Goal: Task Accomplishment & Management: Manage account settings

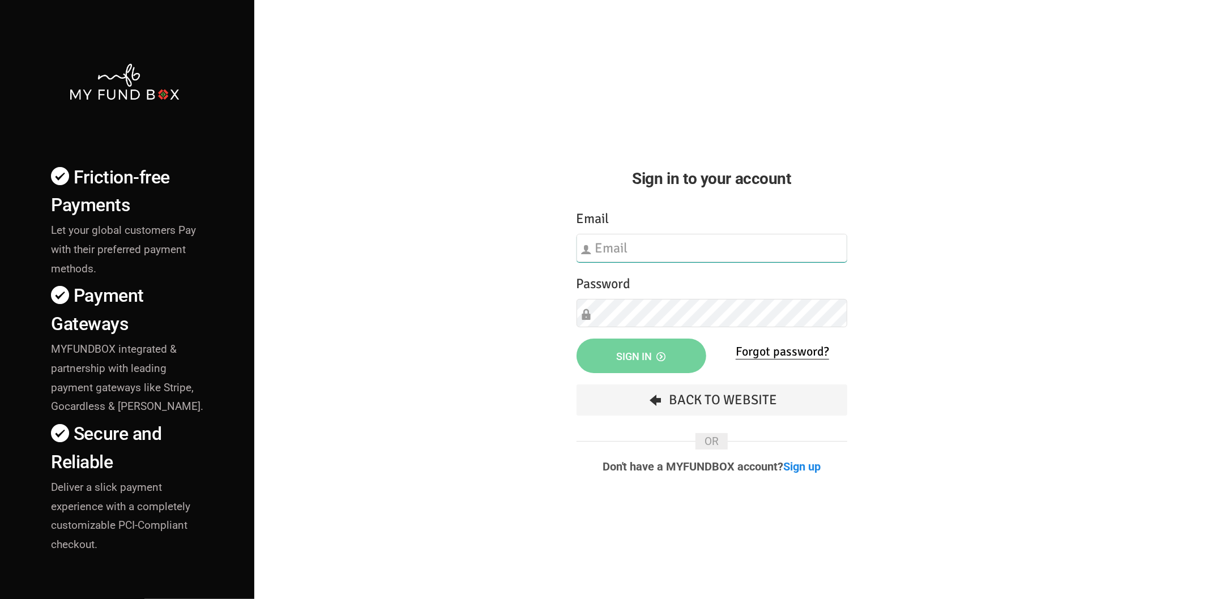
type input "[EMAIL_ADDRESS][DOMAIN_NAME]"
click at [981, 187] on div "Friction-free Payments Let your global customers Pay with their preferred payme…" at bounding box center [604, 396] width 1220 height 793
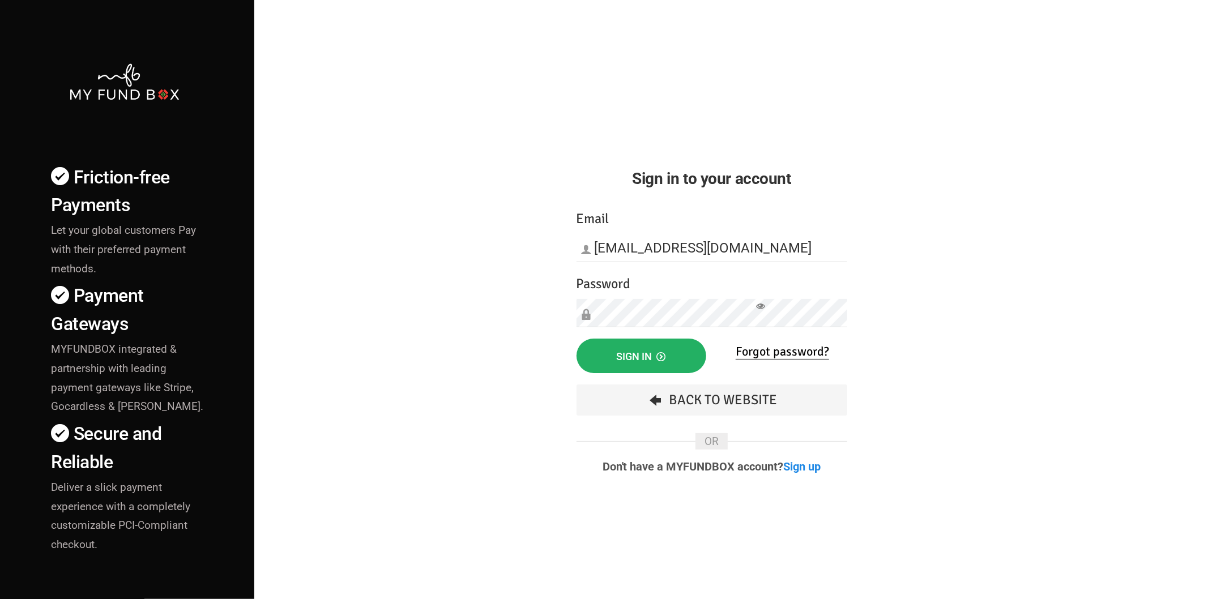
click at [613, 352] on button "Sign in" at bounding box center [642, 356] width 130 height 35
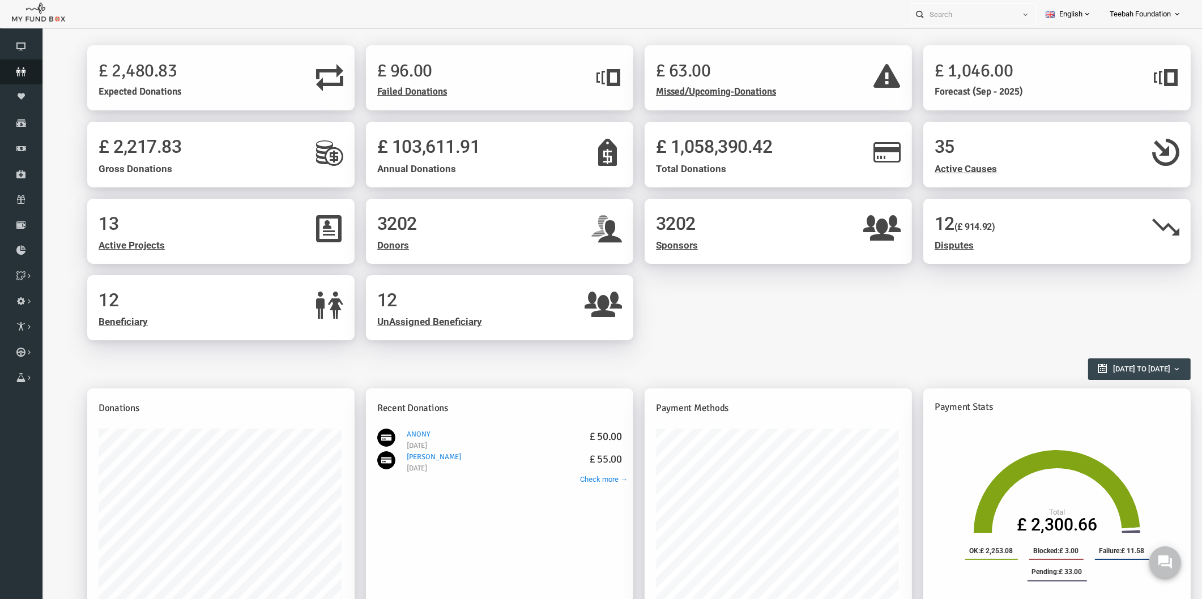
click at [25, 75] on icon at bounding box center [21, 71] width 42 height 9
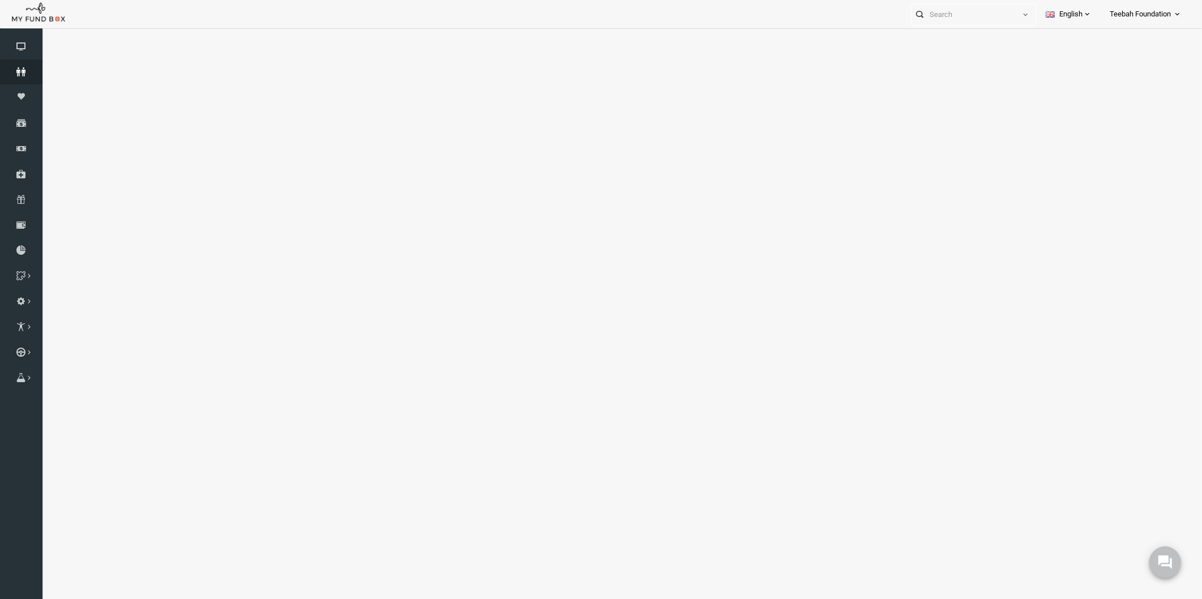
select select "100"
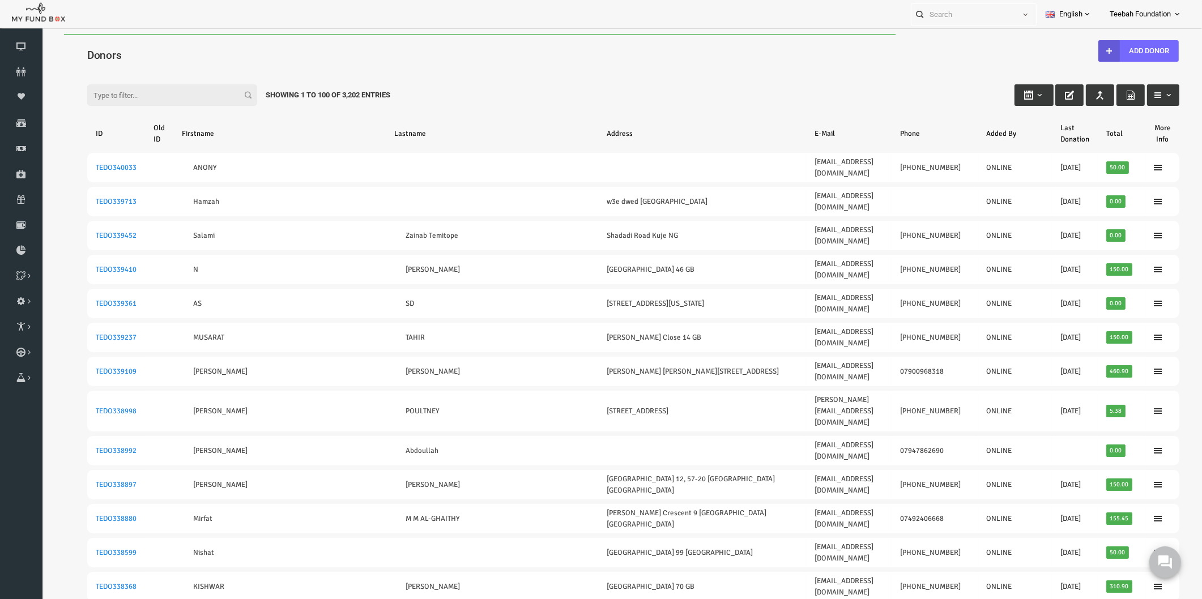
click at [104, 92] on input "Filter:" at bounding box center [149, 95] width 170 height 22
click at [138, 89] on input "07440083838" at bounding box center [149, 95] width 170 height 22
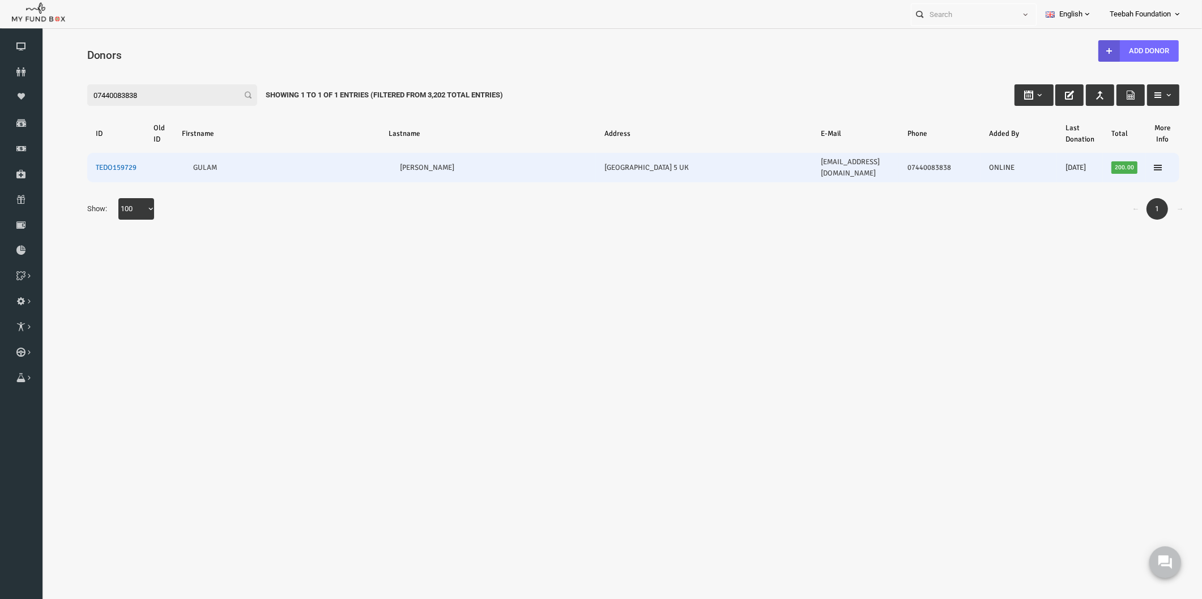
type input "07440083838"
click at [95, 163] on link "TEDO159729" at bounding box center [93, 167] width 41 height 9
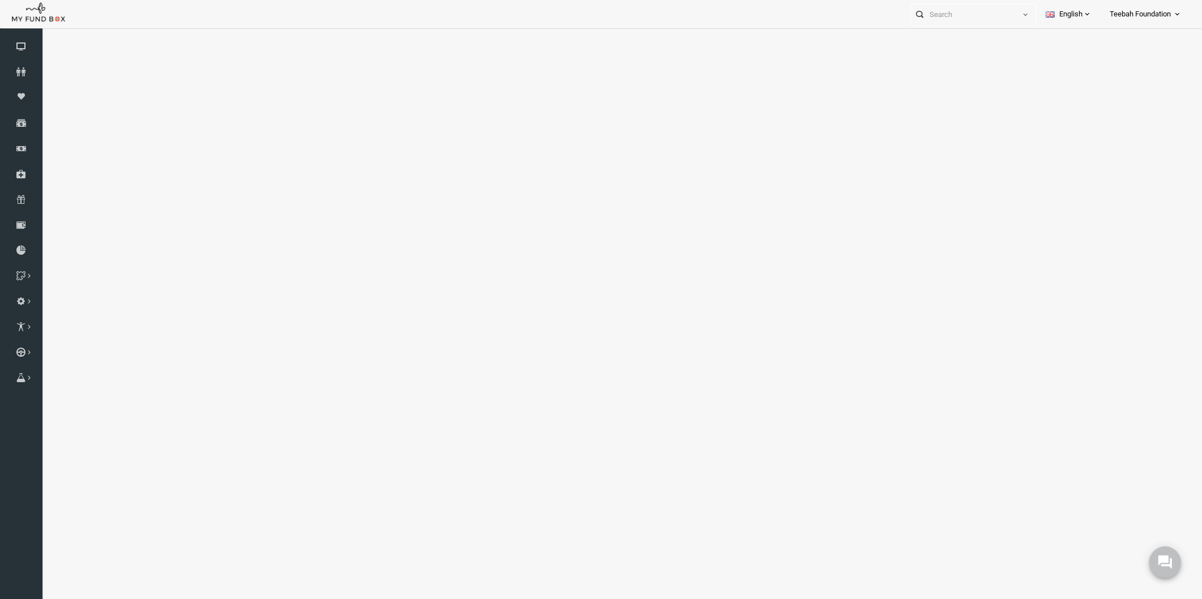
select select "100"
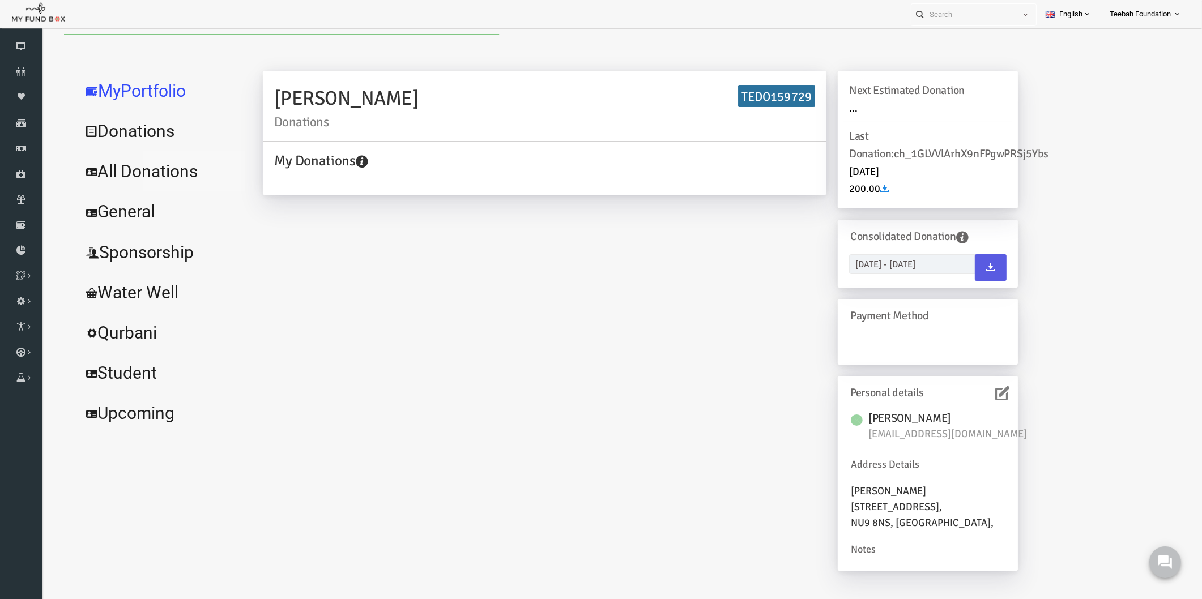
click at [149, 173] on link "All Donations" at bounding box center [138, 171] width 170 height 41
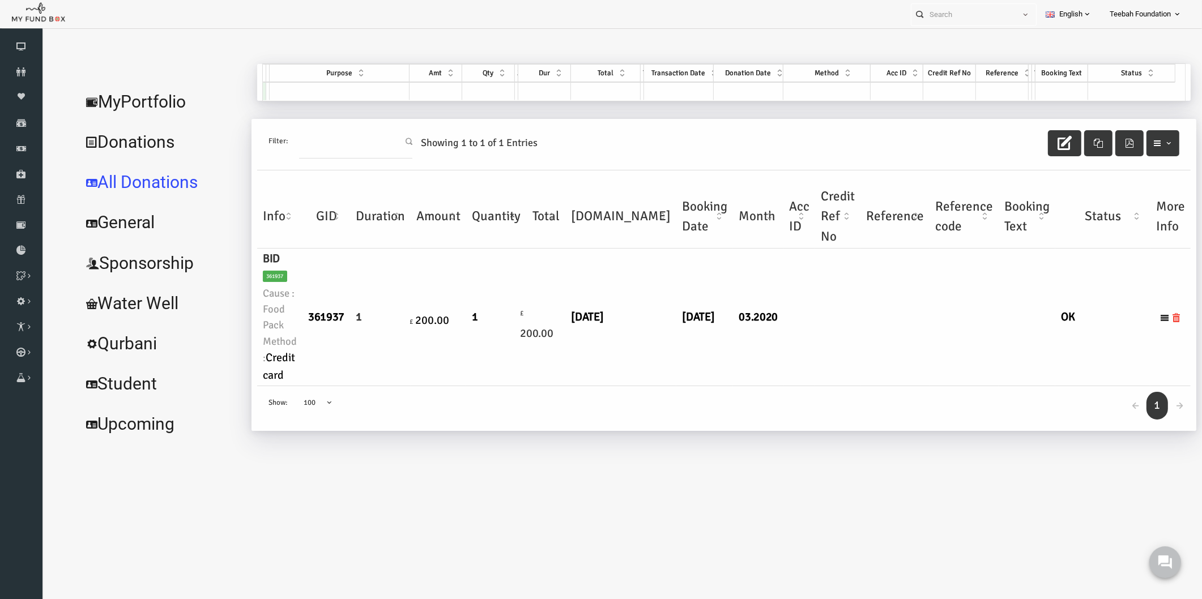
click at [770, 391] on div "← 1 → Show: 10 25 50 100 100" at bounding box center [701, 408] width 934 height 45
click at [133, 101] on link "MyPortfolio" at bounding box center [138, 102] width 170 height 41
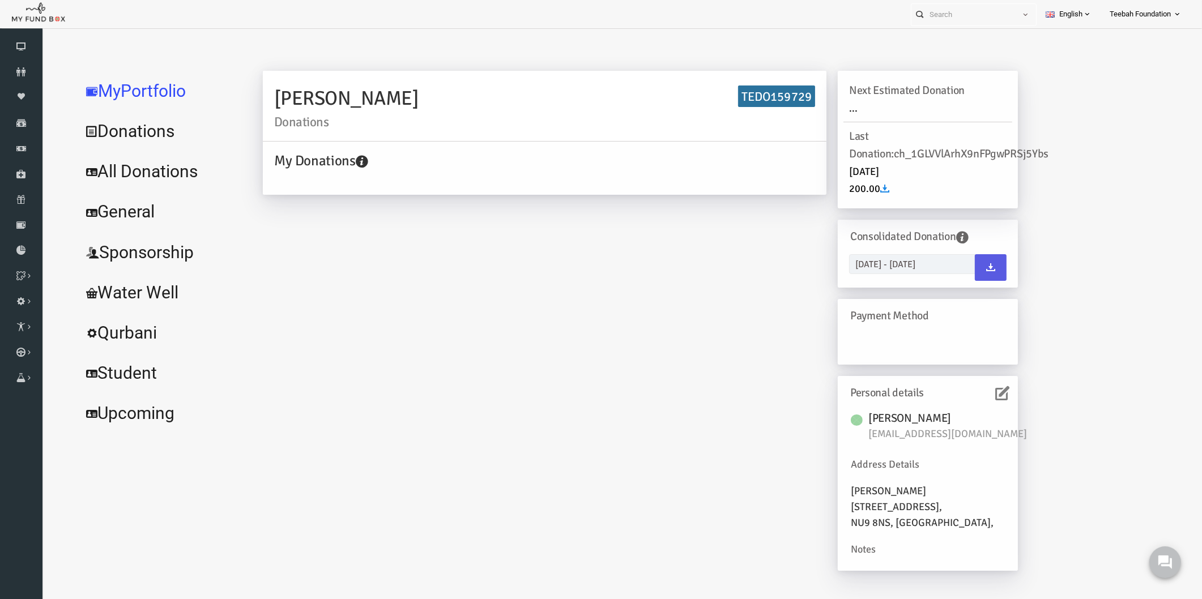
click at [394, 309] on div "GULAM QURESHI Donations TEDO159729 My Donations Get free account credit Get fre…" at bounding box center [617, 327] width 778 height 512
click at [508, 287] on div "GULAM QURESHI Donations TEDO159729 My Donations Get free account credit Get fre…" at bounding box center [617, 327] width 778 height 512
click at [105, 181] on link "All Donations" at bounding box center [138, 171] width 170 height 41
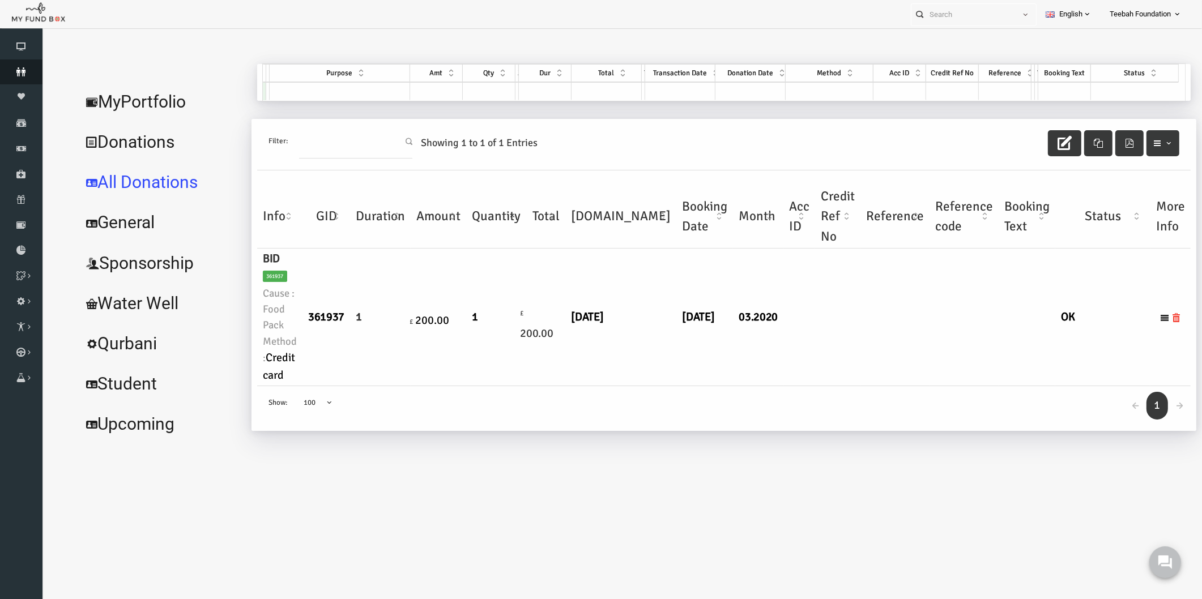
click at [15, 68] on icon at bounding box center [21, 71] width 42 height 9
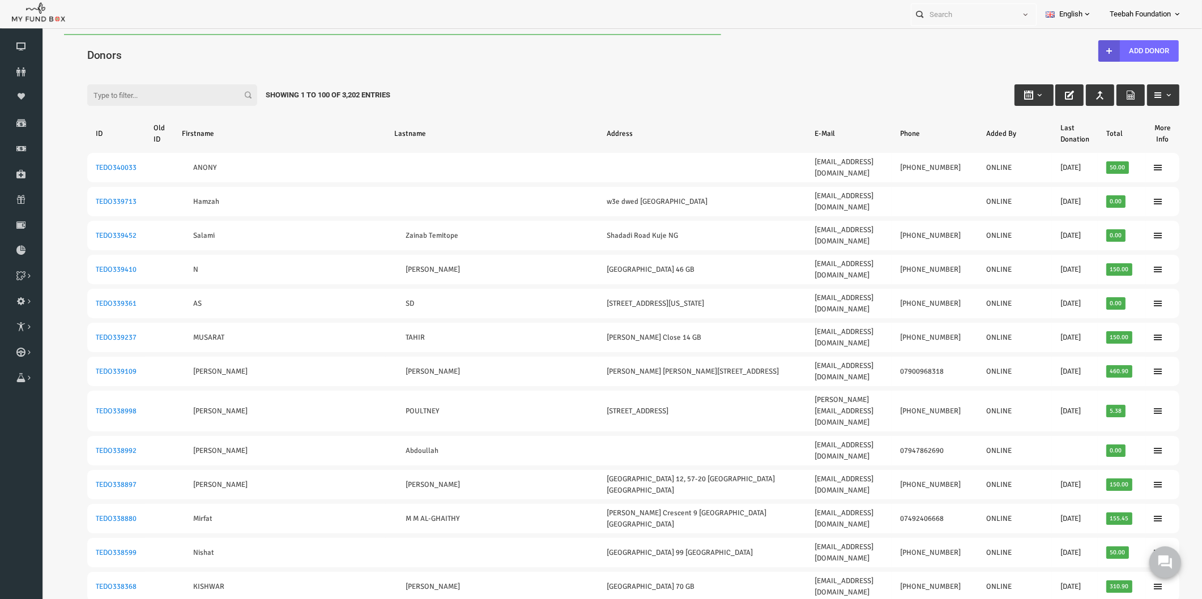
click at [536, 69] on div "Filter: Showing 1 to 100 of 3,202 Entries" at bounding box center [610, 84] width 1115 height 31
click at [638, 91] on div "Filter: Showing 1 to 100 of 3,202 Entries" at bounding box center [610, 84] width 1115 height 31
click at [25, 70] on icon at bounding box center [21, 71] width 42 height 9
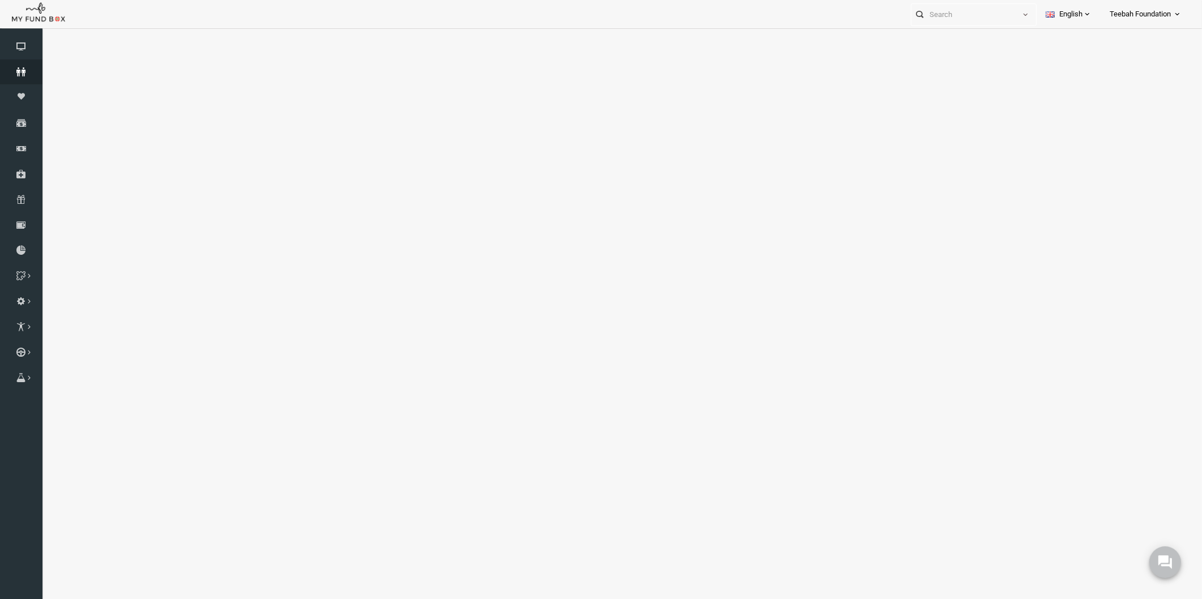
select select "100"
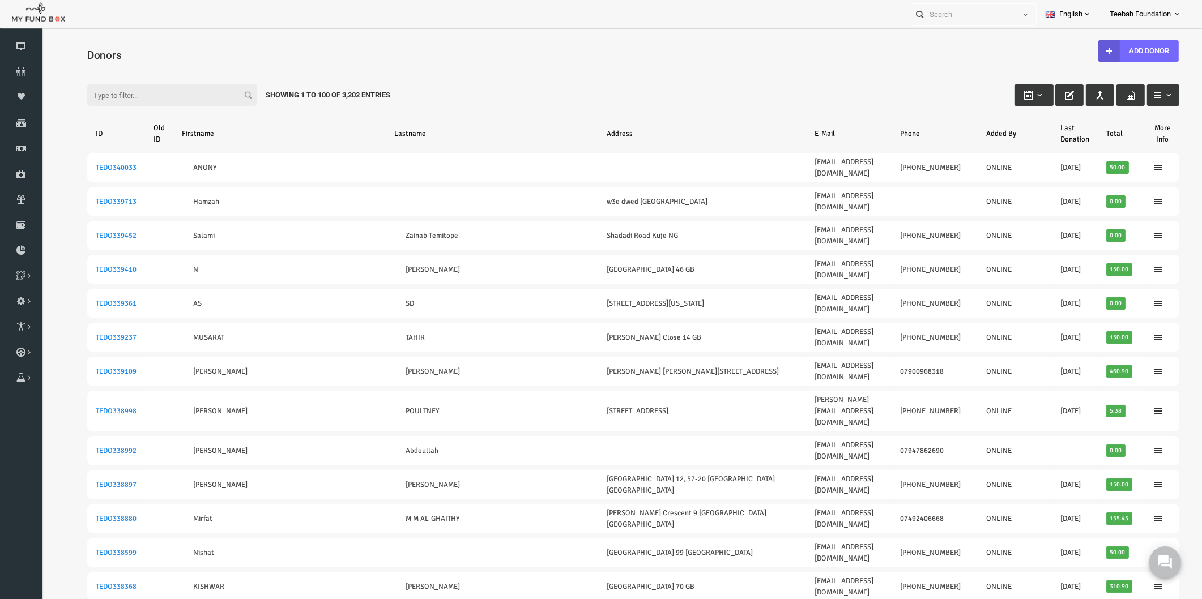
click at [23, 257] on link "Download Report" at bounding box center [21, 250] width 42 height 25
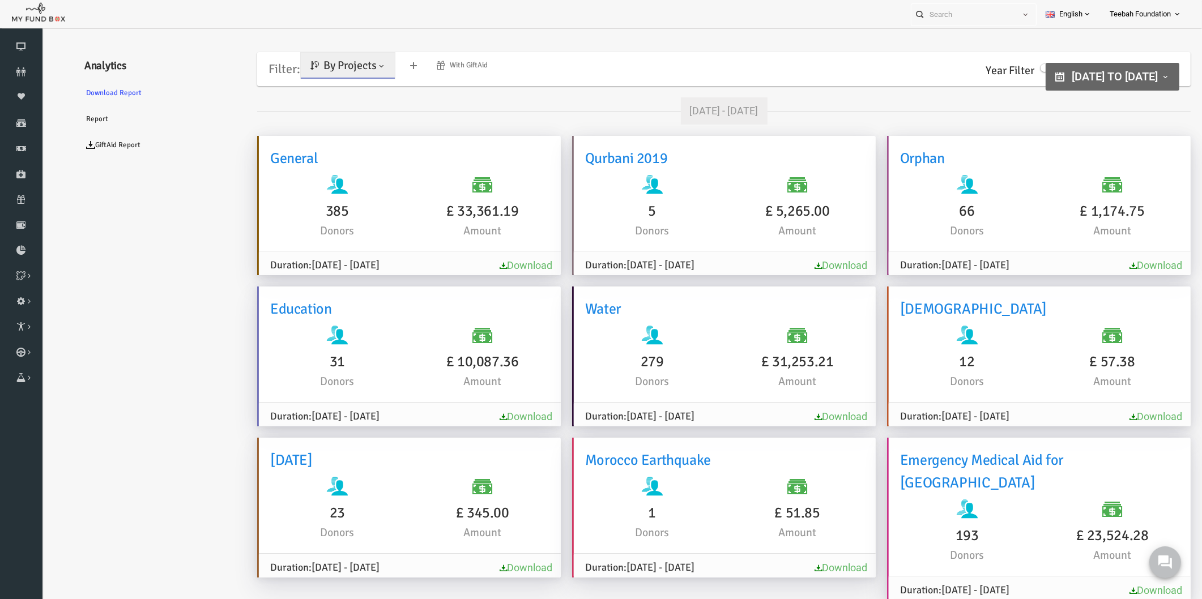
click at [335, 72] on span "By Projects" at bounding box center [326, 65] width 53 height 14
click at [337, 109] on link "By Causes" at bounding box center [326, 115] width 96 height 20
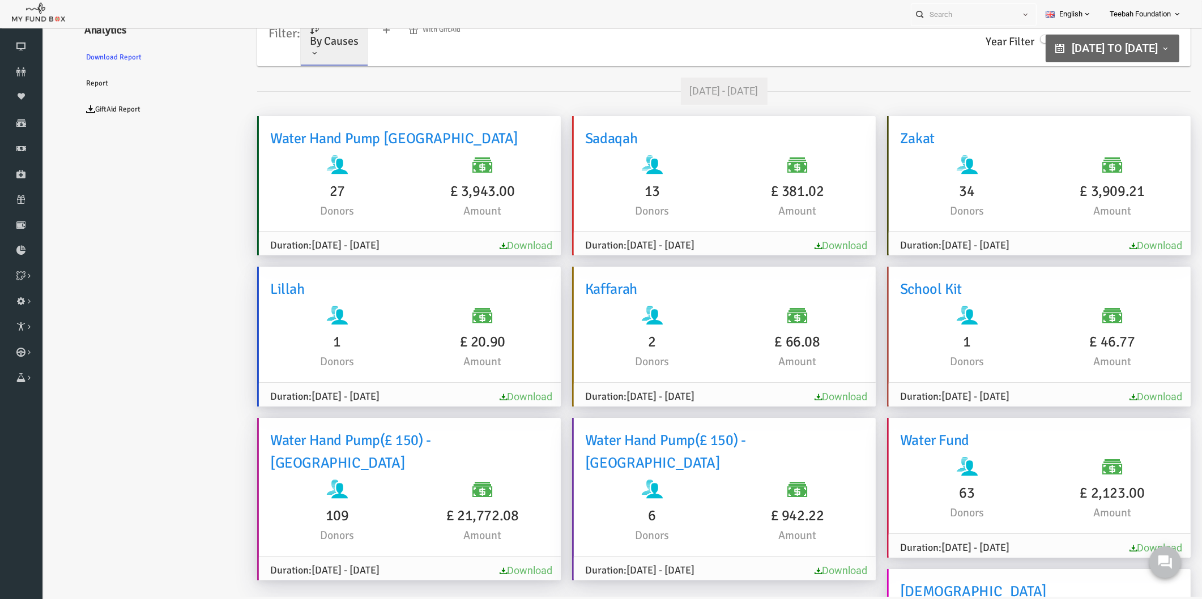
scroll to position [4, 0]
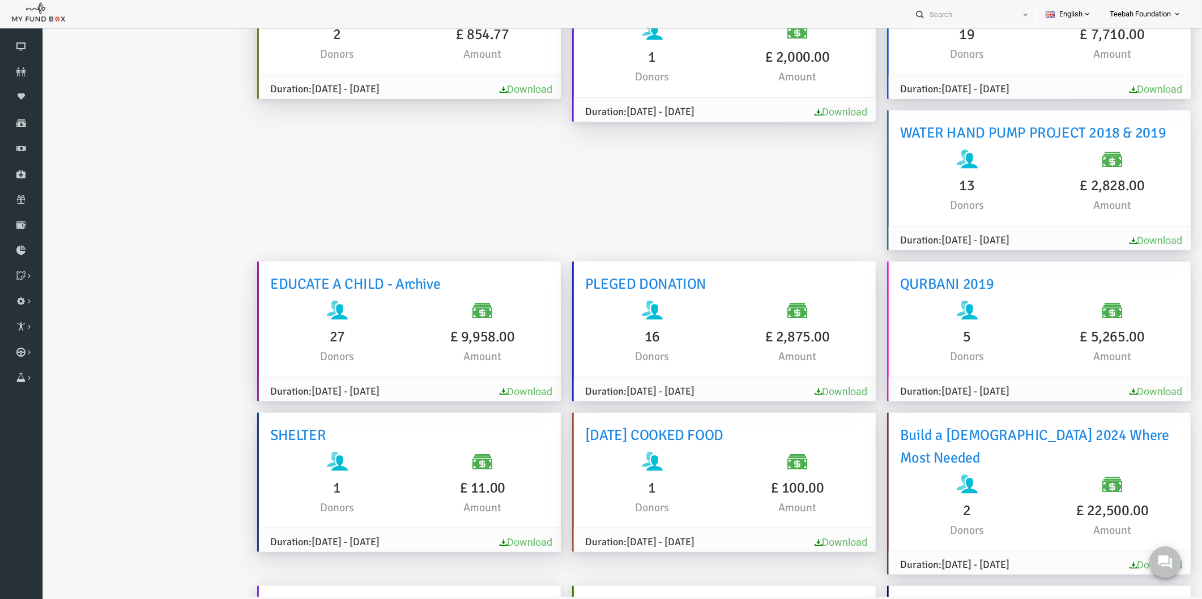
scroll to position [1766, 0]
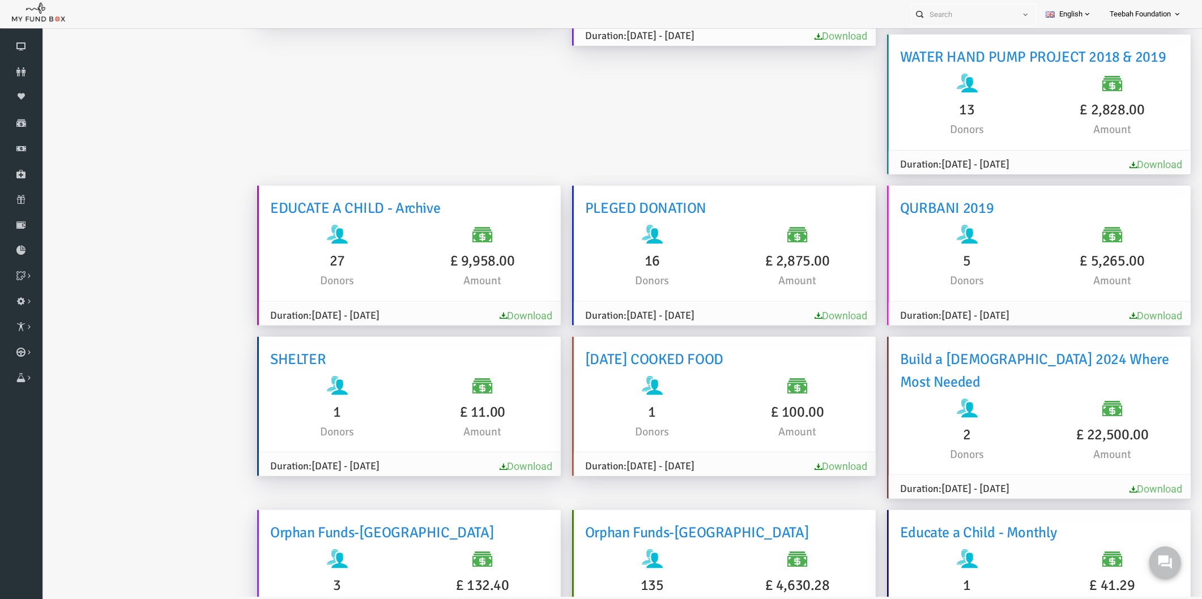
click at [144, 346] on ul "Analytics Download Report Report GiftAid Report" at bounding box center [138, 585] width 170 height 4685
click at [204, 261] on ul "Analytics Download Report Report GiftAid Report" at bounding box center [138, 585] width 170 height 4685
click at [144, 259] on ul "Analytics Download Report Report GiftAid Report" at bounding box center [138, 585] width 170 height 4685
click at [122, 366] on ul "Analytics Download Report Report GiftAid Report" at bounding box center [138, 585] width 170 height 4685
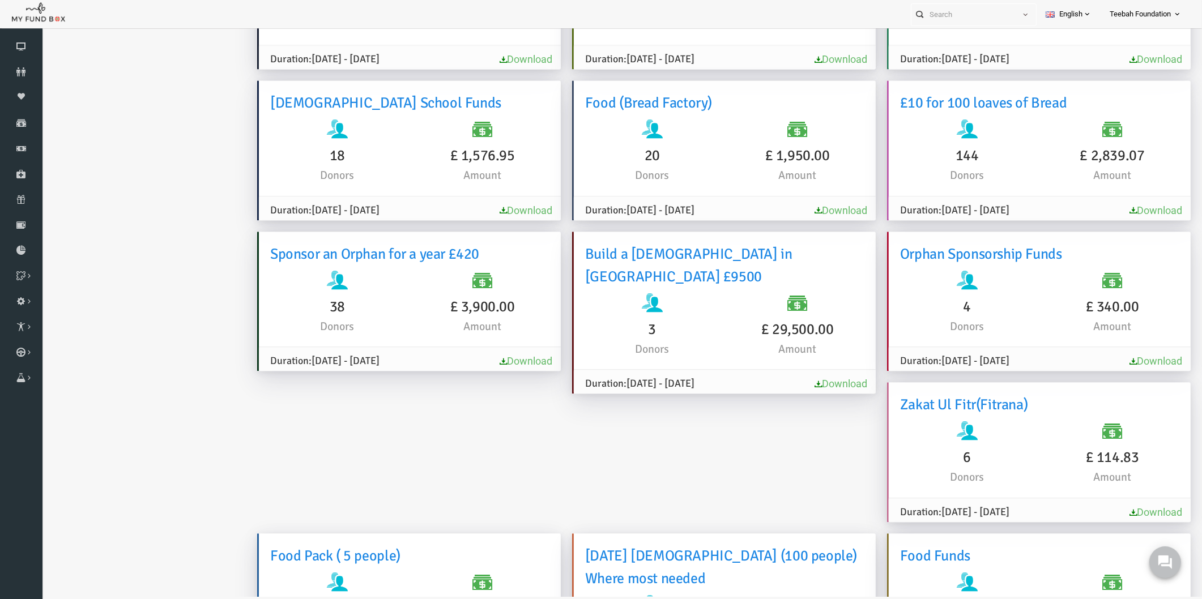
scroll to position [2940, 0]
